Goal: Information Seeking & Learning: Learn about a topic

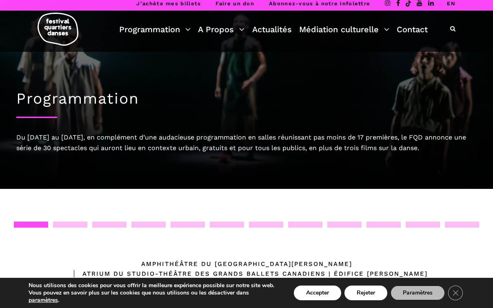
scroll to position [2, 0]
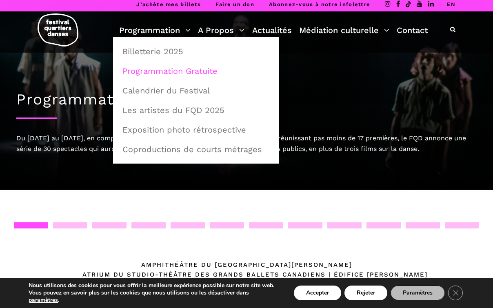
click at [155, 71] on link "Programmation Gratuite" at bounding box center [196, 71] width 157 height 19
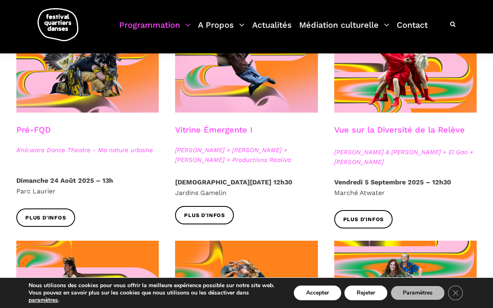
scroll to position [238, 0]
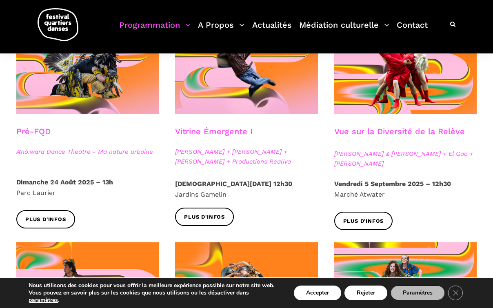
click at [235, 129] on h3 "Vitrine Émergente I" at bounding box center [214, 136] width 78 height 20
click at [214, 213] on span "Plus d'infos" at bounding box center [204, 217] width 41 height 9
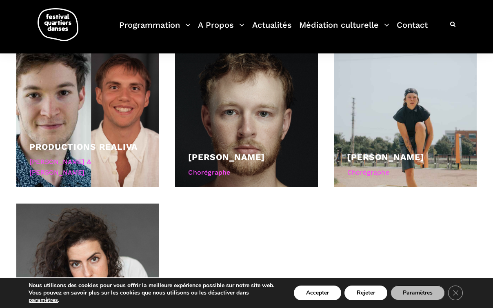
scroll to position [570, 0]
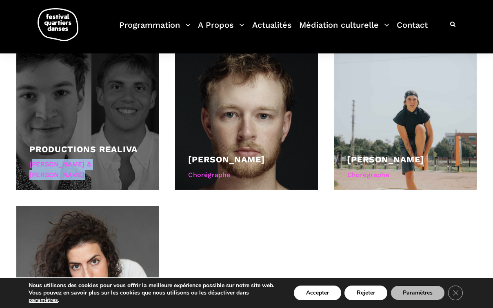
drag, startPoint x: 134, startPoint y: 172, endPoint x: 33, endPoint y: 173, distance: 100.4
click at [33, 173] on div "Philippe Dupuis & Basil Pucek" at bounding box center [87, 169] width 116 height 21
copy div "hilippe Dupuis & Basil Pucek"
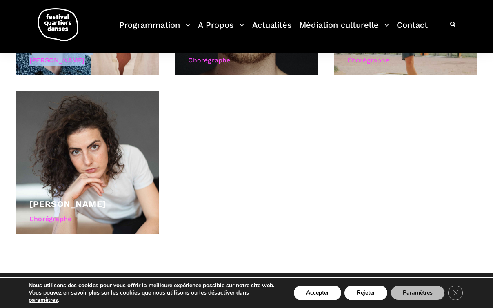
scroll to position [686, 0]
